Goal: Information Seeking & Learning: Learn about a topic

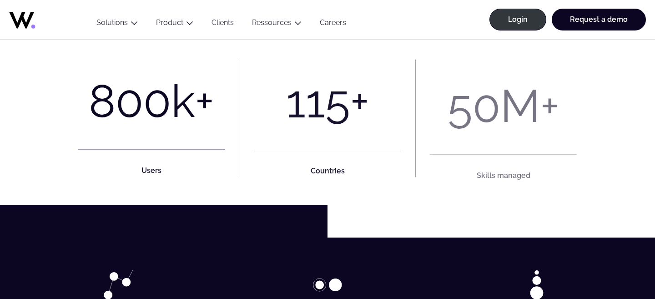
scroll to position [764, 0]
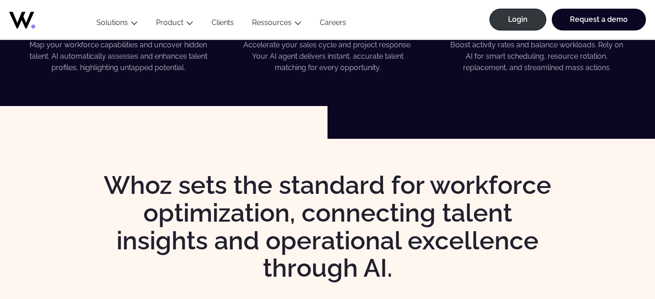
click at [223, 24] on link "Clients" at bounding box center [222, 24] width 40 height 12
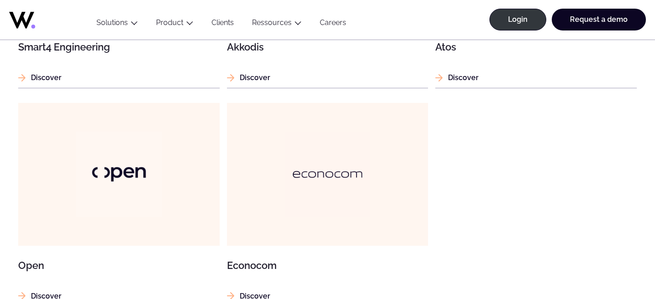
scroll to position [981, 0]
click at [275, 145] on figure at bounding box center [327, 173] width 201 height 143
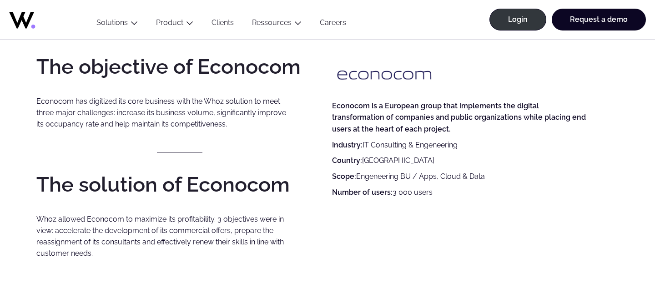
scroll to position [728, 0]
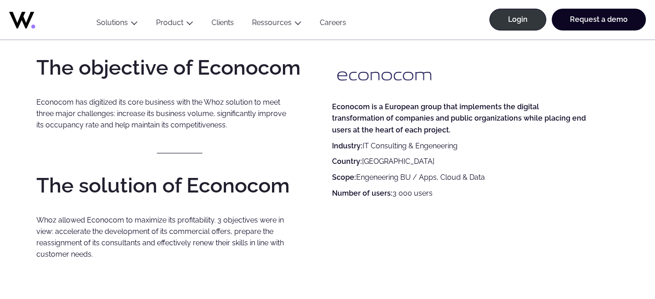
drag, startPoint x: 439, startPoint y: 194, endPoint x: 88, endPoint y: 53, distance: 378.7
click at [88, 53] on div "The objective of Econocom Econocom has digitized its core business with the Who…" at bounding box center [327, 159] width 618 height 268
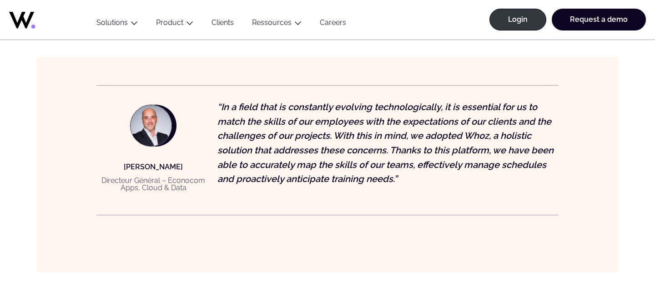
scroll to position [1002, 0]
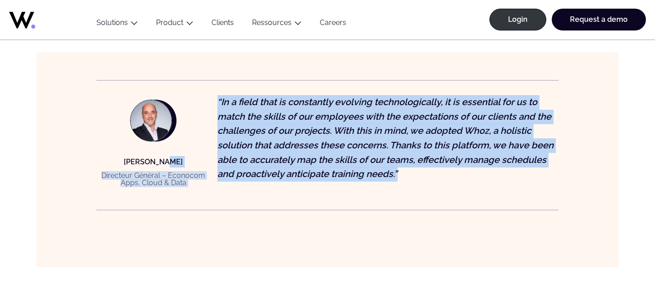
drag, startPoint x: 404, startPoint y: 176, endPoint x: 167, endPoint y: 155, distance: 237.8
click at [167, 155] on figure "[PERSON_NAME] Directeur Général – Econocom Apps, Cloud & Data “In a field that …" at bounding box center [327, 145] width 462 height 130
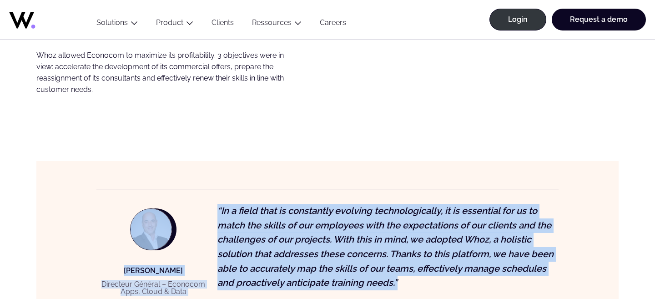
scroll to position [772, 0]
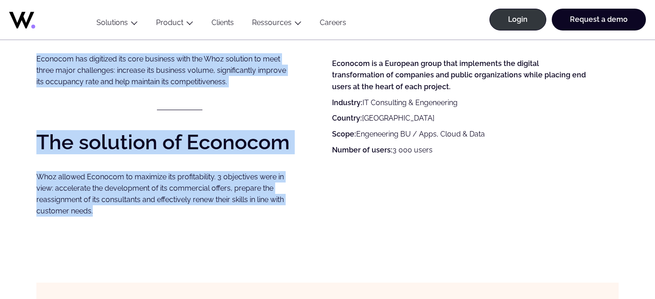
drag, startPoint x: 114, startPoint y: 221, endPoint x: 55, endPoint y: 45, distance: 185.3
click at [55, 45] on div "The objective of Econocom Econocom has digitized its core business with the Who…" at bounding box center [327, 115] width 618 height 268
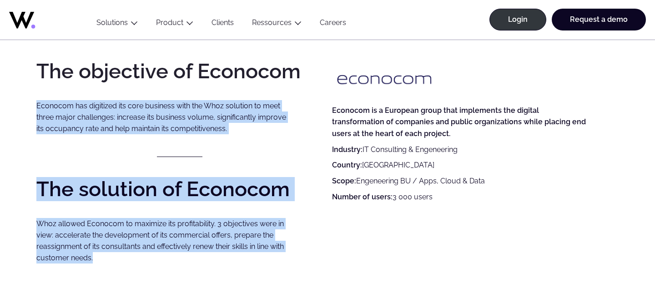
scroll to position [627, 0]
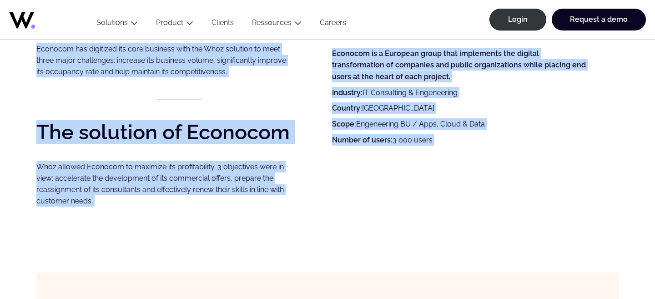
drag, startPoint x: 37, startPoint y: 164, endPoint x: 432, endPoint y: 246, distance: 403.7
click at [432, 246] on div "**********" at bounding box center [327, 127] width 618 height 1727
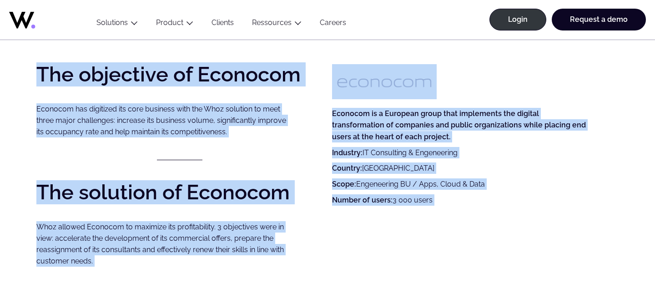
scroll to position [705, 0]
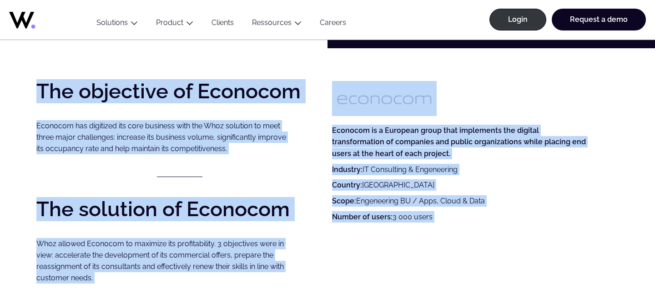
click at [382, 179] on p "Country: [GEOGRAPHIC_DATA]" at bounding box center [461, 184] width 258 height 11
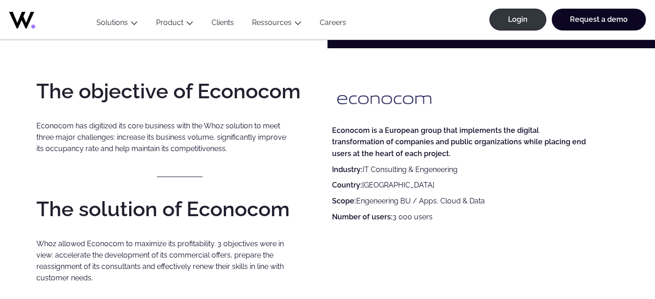
drag, startPoint x: 440, startPoint y: 216, endPoint x: 333, endPoint y: 216, distance: 106.4
click at [332, 216] on p "Number of users: 3 000 users" at bounding box center [461, 216] width 258 height 11
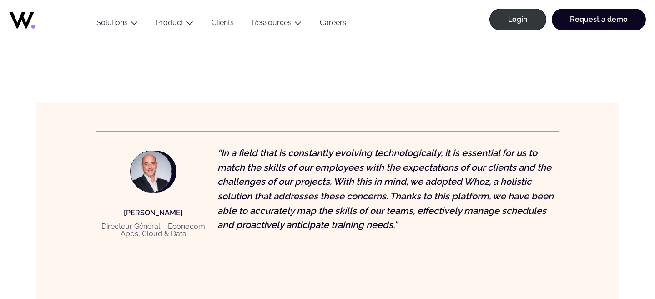
scroll to position [1010, 0]
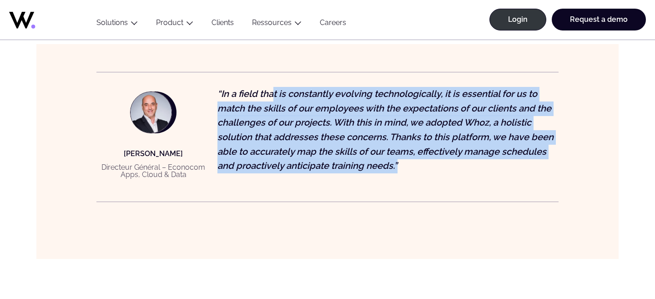
drag, startPoint x: 395, startPoint y: 165, endPoint x: 273, endPoint y: 87, distance: 144.5
click at [273, 87] on p "“In a field that is constantly evolving technologically, it is essential for us…" at bounding box center [387, 130] width 341 height 86
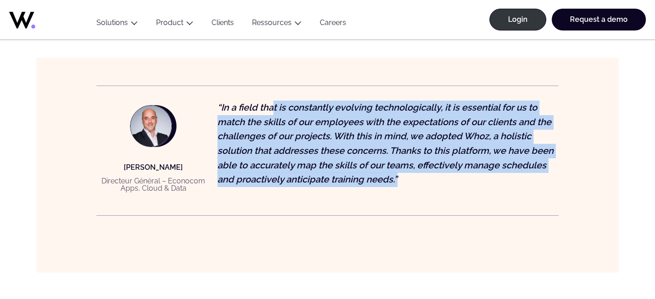
scroll to position [995, 0]
